Goal: Information Seeking & Learning: Learn about a topic

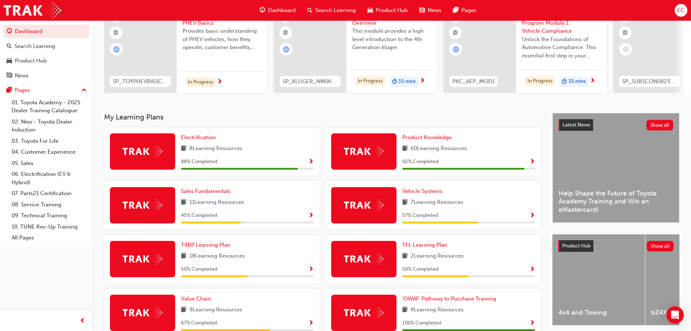
scroll to position [73, 0]
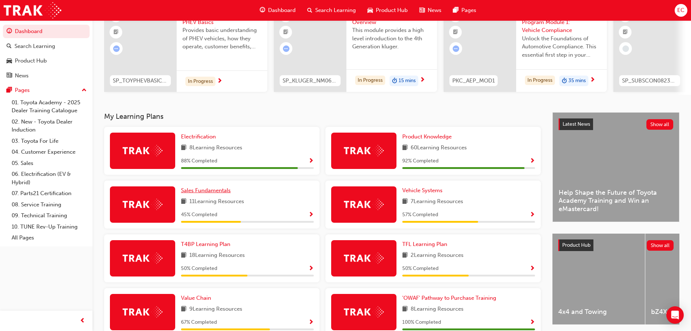
click at [204, 193] on span "Sales Fundamentals" at bounding box center [206, 190] width 50 height 7
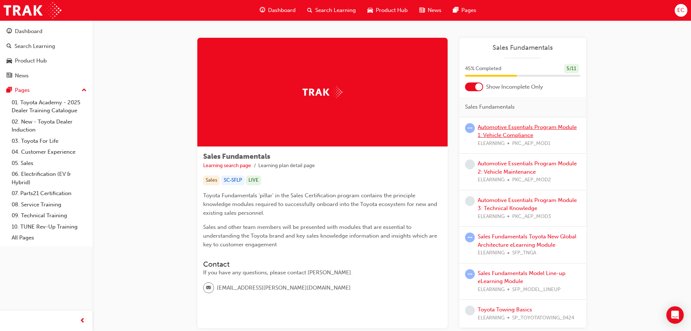
click at [506, 127] on link "Automotive Essentials Program Module 1: Vehicle Compliance" at bounding box center [527, 131] width 99 height 15
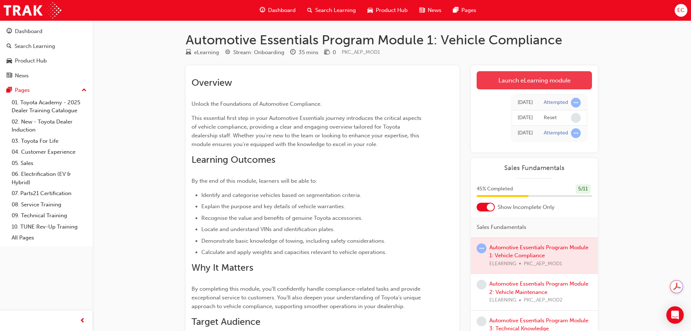
click at [552, 86] on link "Launch eLearning module" at bounding box center [534, 80] width 115 height 18
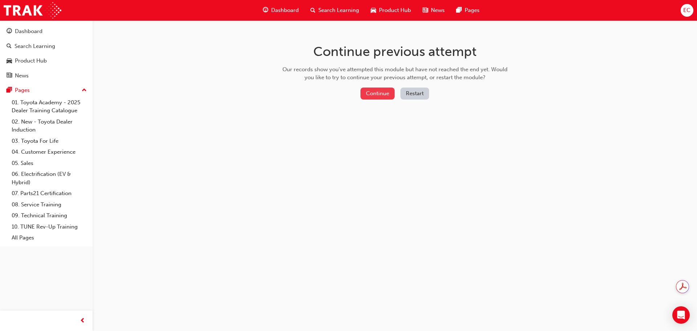
click at [366, 93] on button "Continue" at bounding box center [377, 93] width 34 height 12
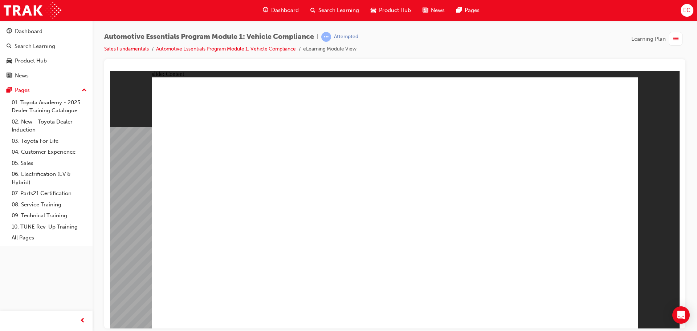
drag, startPoint x: 410, startPoint y: 289, endPoint x: 398, endPoint y: 279, distance: 15.9
drag, startPoint x: 378, startPoint y: 261, endPoint x: 346, endPoint y: 266, distance: 33.0
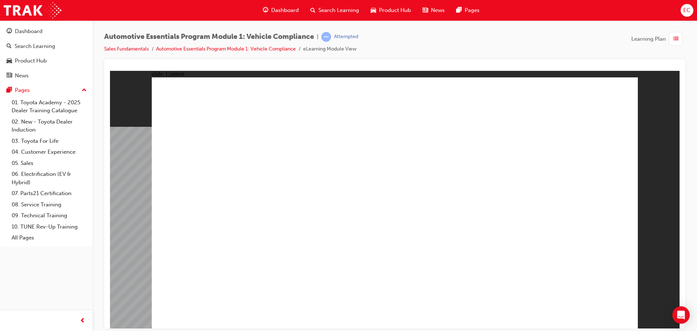
drag, startPoint x: 330, startPoint y: 289, endPoint x: 327, endPoint y: 283, distance: 6.5
drag, startPoint x: 278, startPoint y: 276, endPoint x: 263, endPoint y: 262, distance: 20.3
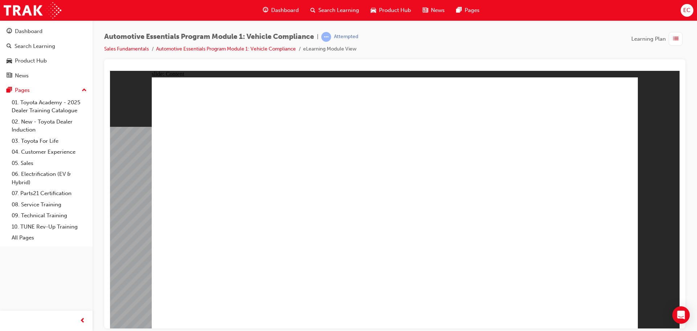
drag, startPoint x: 212, startPoint y: 169, endPoint x: 291, endPoint y: 190, distance: 81.6
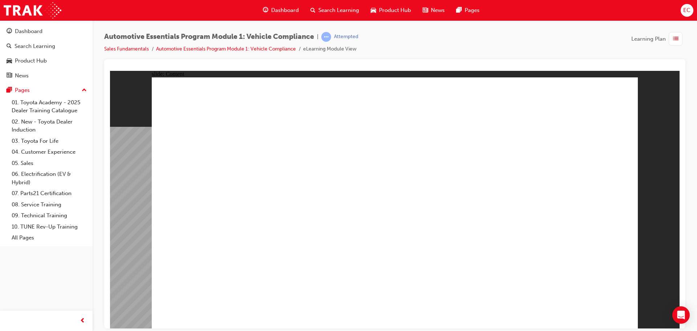
drag, startPoint x: 521, startPoint y: 204, endPoint x: 532, endPoint y: 187, distance: 20.3
drag, startPoint x: 574, startPoint y: 228, endPoint x: 571, endPoint y: 231, distance: 4.6
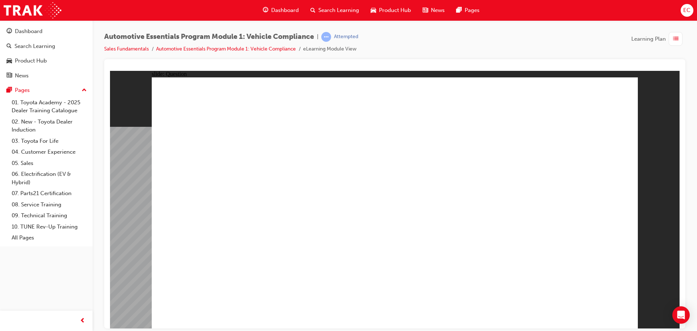
radio input "true"
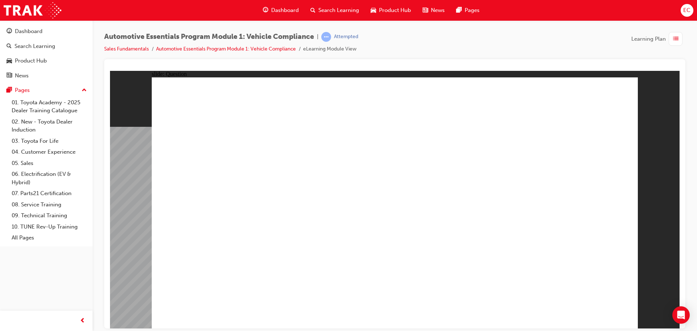
radio input "true"
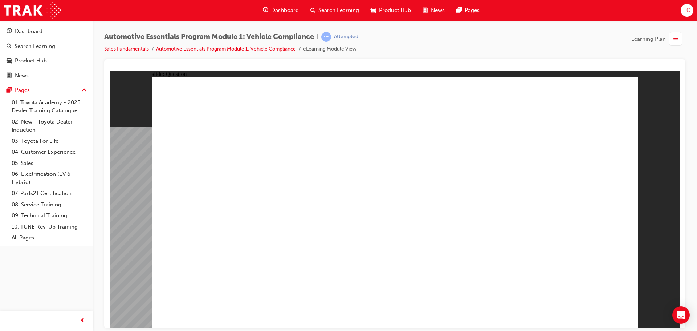
radio input "true"
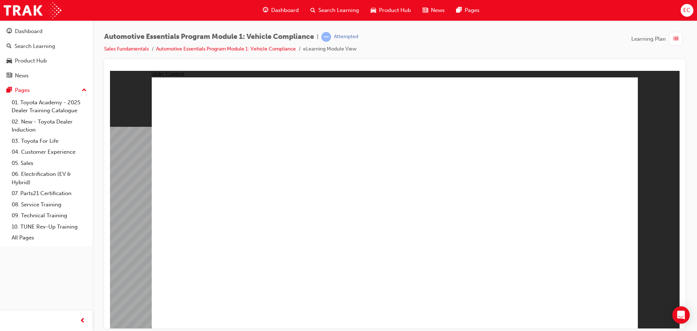
drag, startPoint x: 243, startPoint y: 225, endPoint x: 307, endPoint y: 232, distance: 64.7
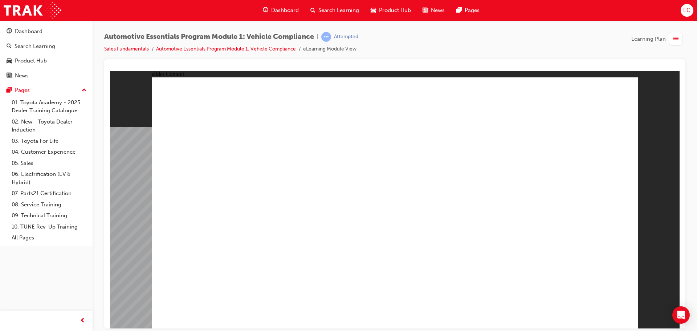
drag, startPoint x: 246, startPoint y: 202, endPoint x: 355, endPoint y: 227, distance: 112.1
drag, startPoint x: 601, startPoint y: 303, endPoint x: 600, endPoint y: 309, distance: 5.5
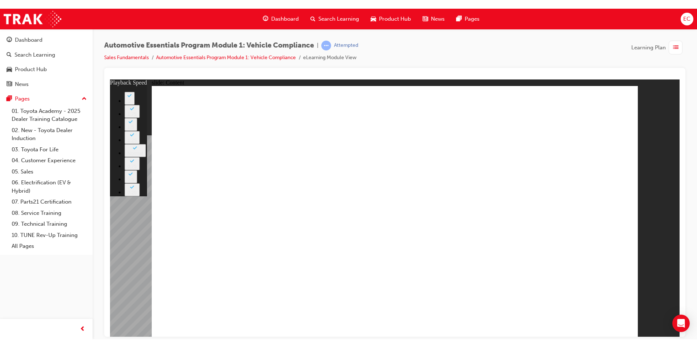
type input "35"
